Goal: Answer question/provide support

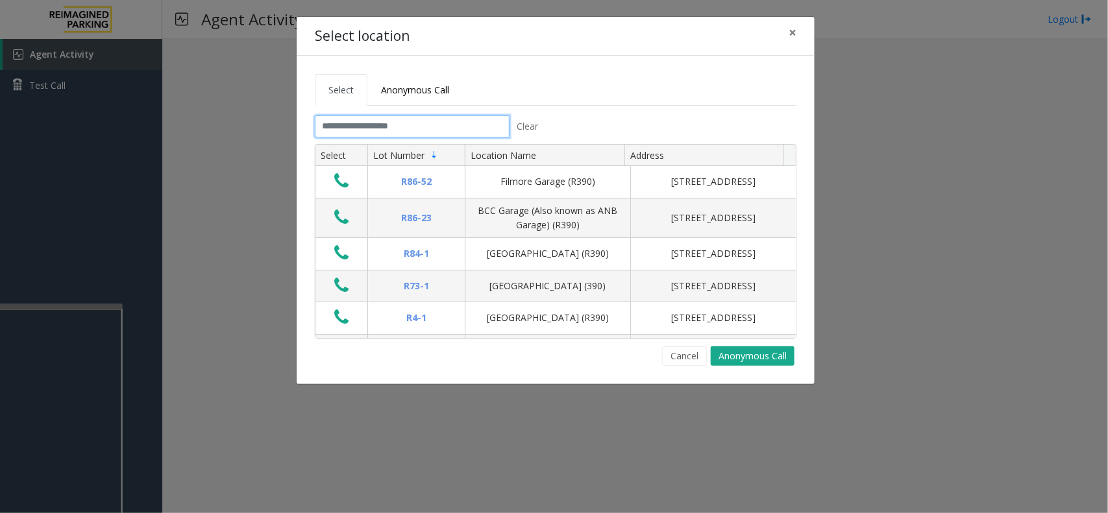
click at [384, 125] on input "text" at bounding box center [412, 127] width 195 height 22
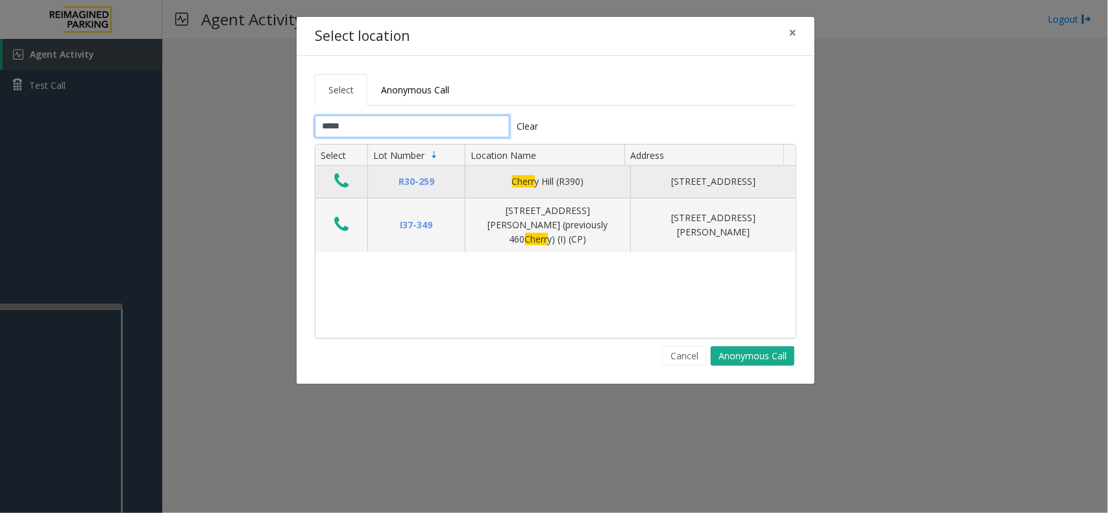
type input "*****"
click at [338, 178] on icon "Data table" at bounding box center [341, 181] width 14 height 18
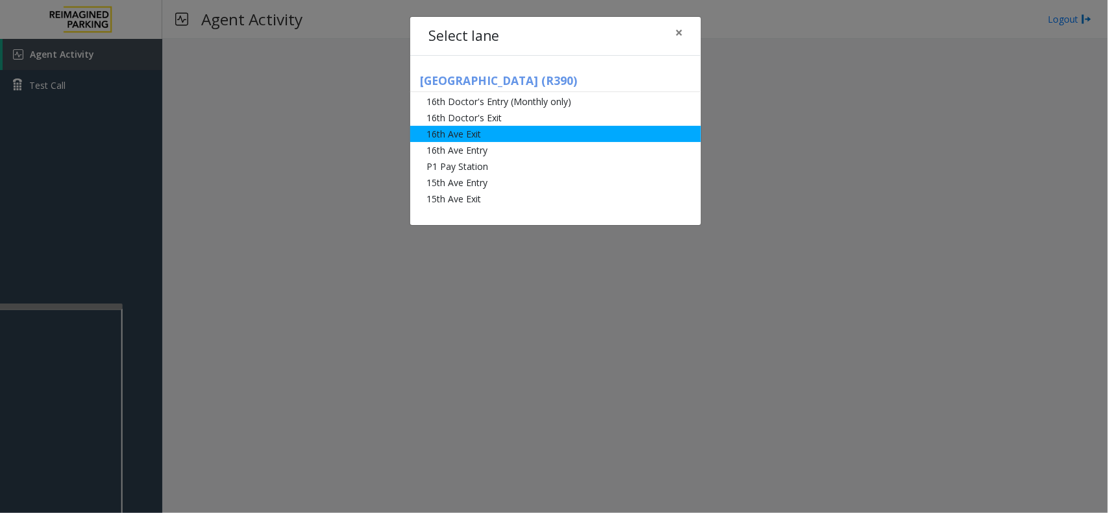
click at [544, 138] on li "16th Ave Exit" at bounding box center [555, 134] width 291 height 16
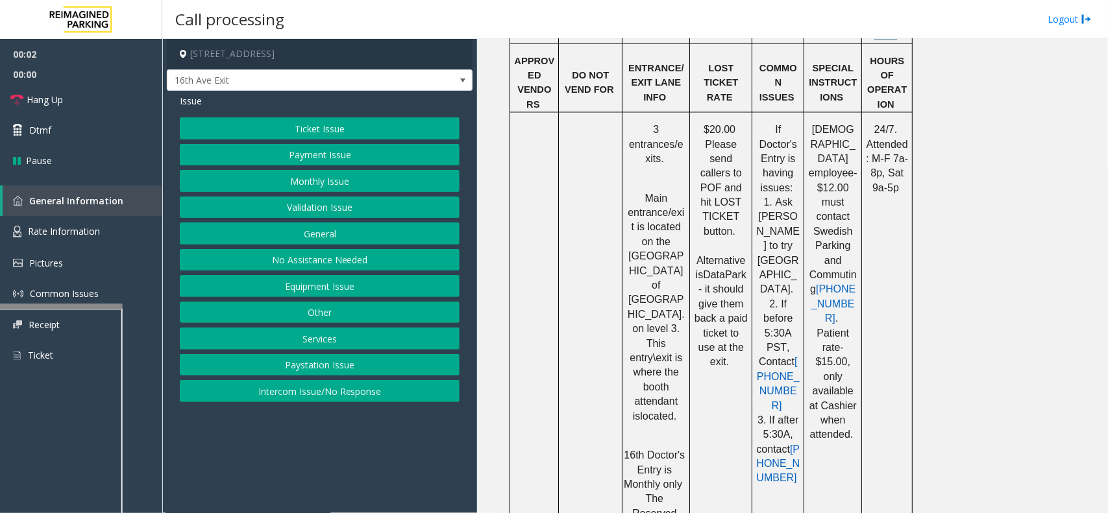
scroll to position [1217, 0]
click at [334, 132] on button "Ticket Issue" at bounding box center [320, 128] width 280 height 22
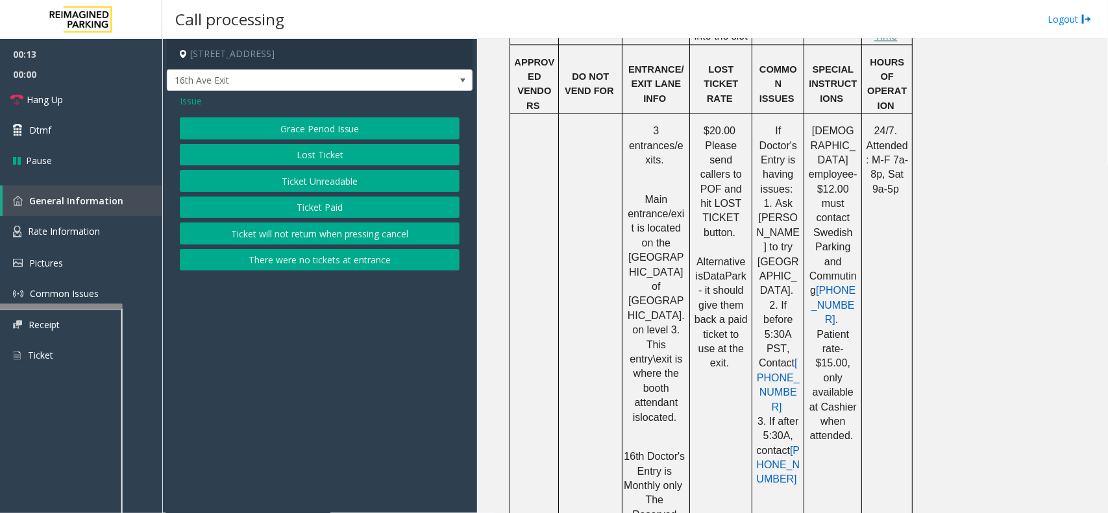
click at [324, 158] on button "Lost Ticket" at bounding box center [320, 155] width 280 height 22
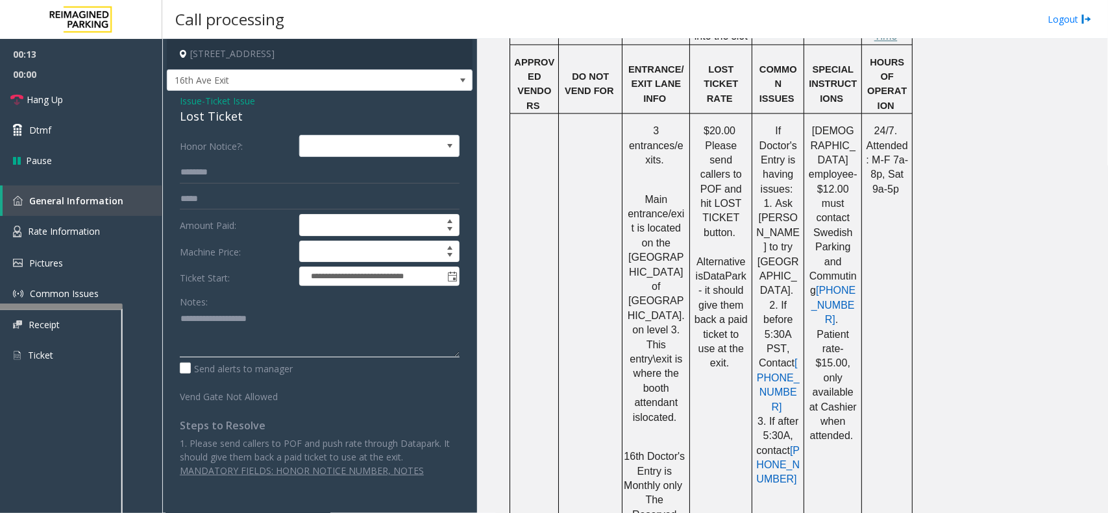
click at [238, 310] on textarea at bounding box center [320, 333] width 280 height 49
click at [208, 112] on div "Lost Ticket" at bounding box center [320, 117] width 280 height 18
click at [70, 104] on link "Hang Up" at bounding box center [81, 99] width 162 height 31
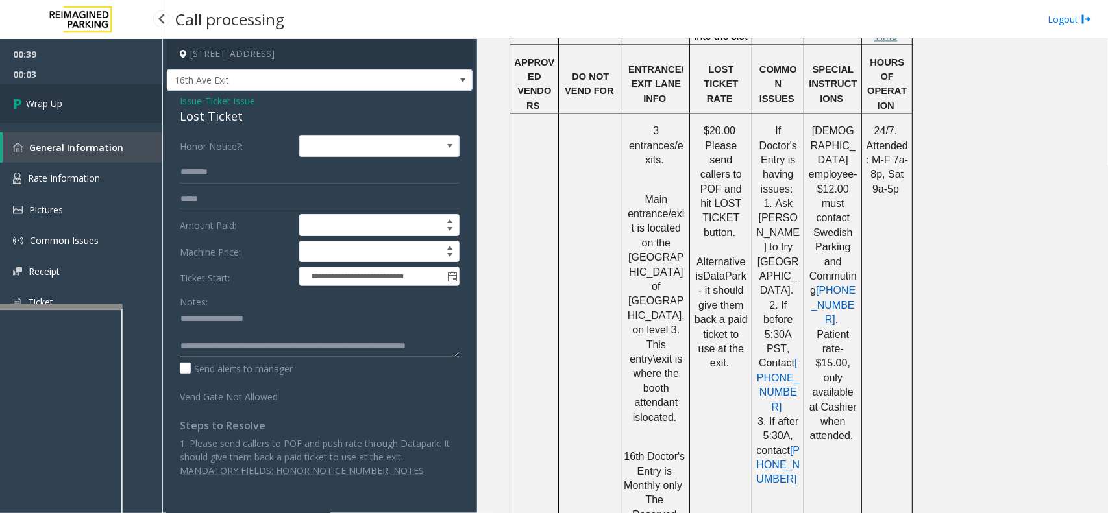
type textarea "**********"
click at [70, 111] on link "Wrap Up" at bounding box center [81, 103] width 162 height 38
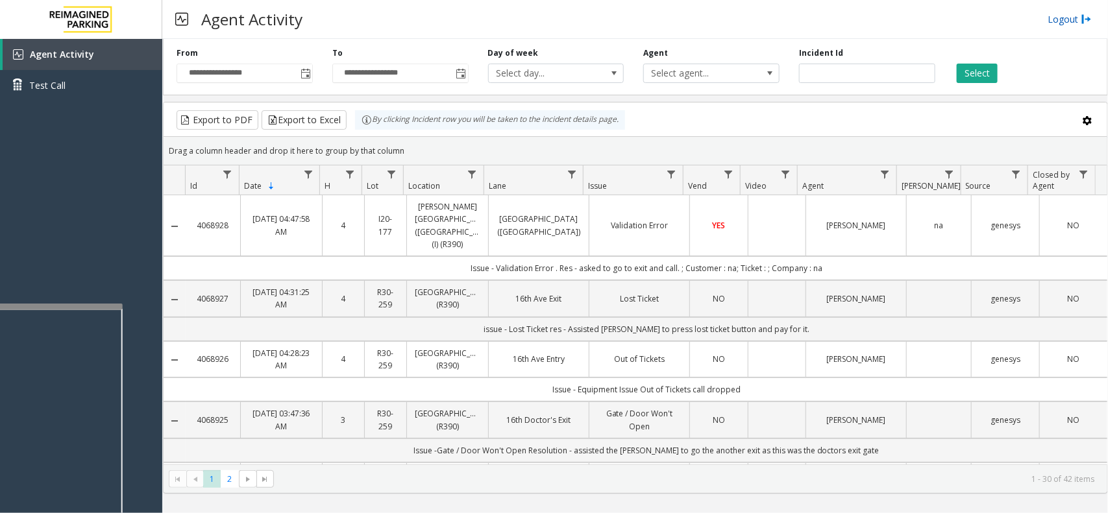
click at [1059, 12] on link "Logout" at bounding box center [1069, 19] width 44 height 14
